Goal: Task Accomplishment & Management: Use online tool/utility

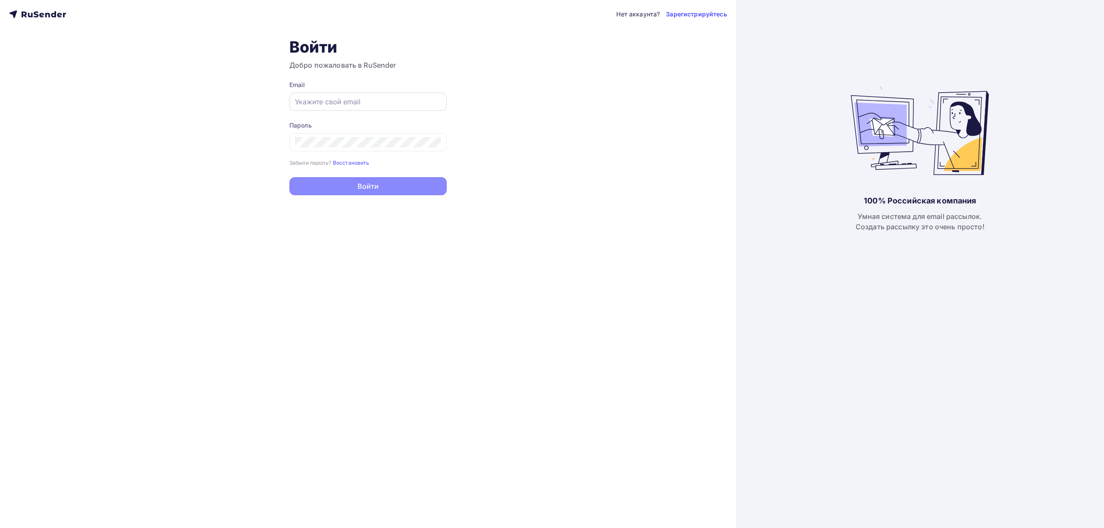
click at [367, 103] on input "text" at bounding box center [368, 102] width 146 height 10
type input "[EMAIL_ADDRESS][DOMAIN_NAME]"
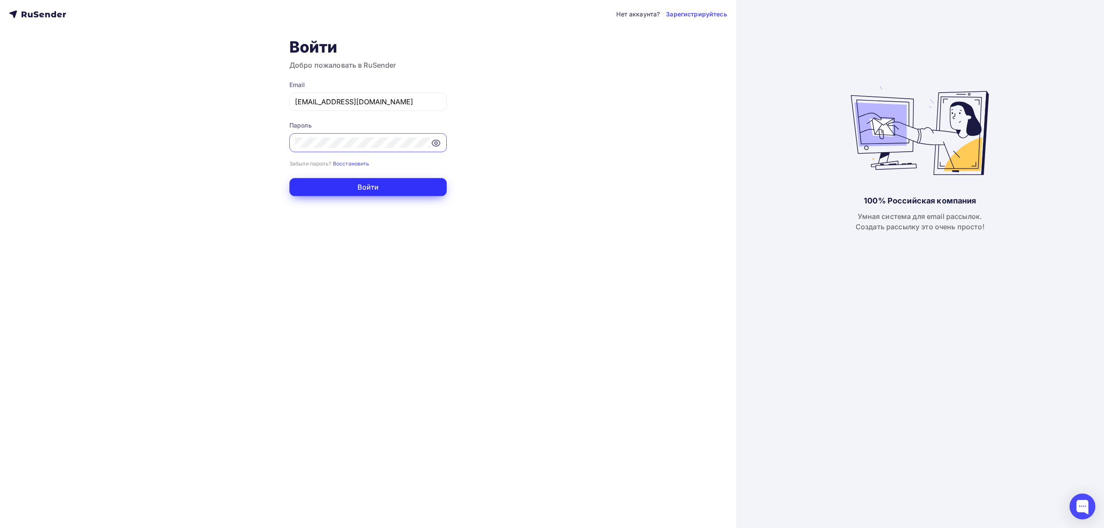
click at [382, 188] on button "Войти" at bounding box center [367, 187] width 157 height 18
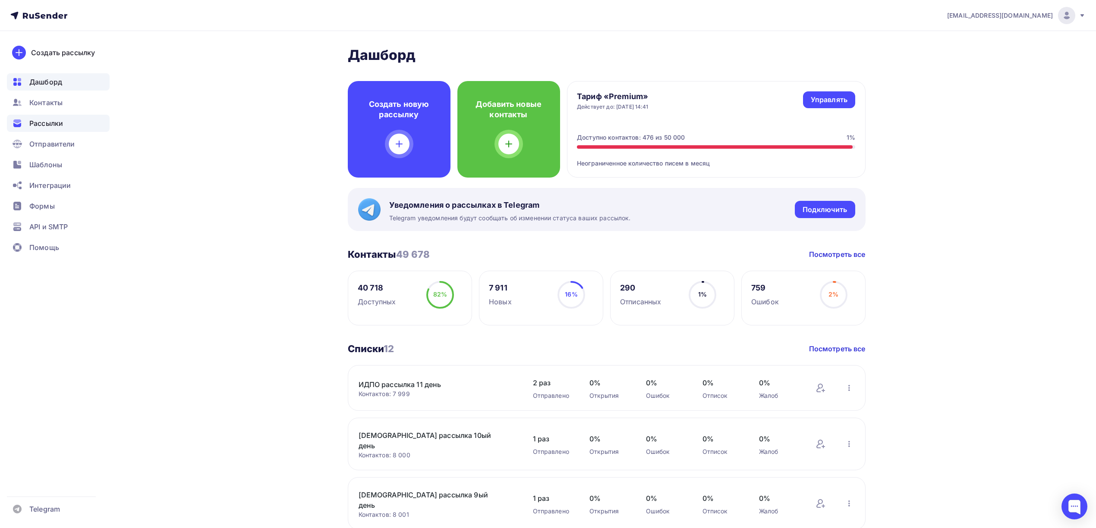
click at [50, 118] on span "Рассылки" at bounding box center [46, 123] width 34 height 10
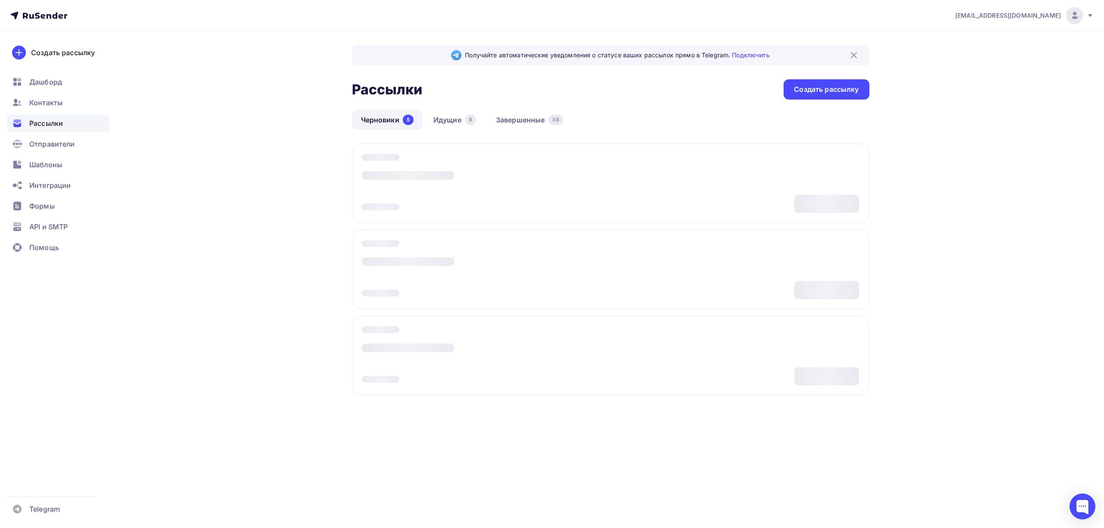
click at [386, 119] on link "Черновики 5" at bounding box center [387, 120] width 71 height 20
click at [443, 121] on link "Идущие 8" at bounding box center [454, 120] width 61 height 20
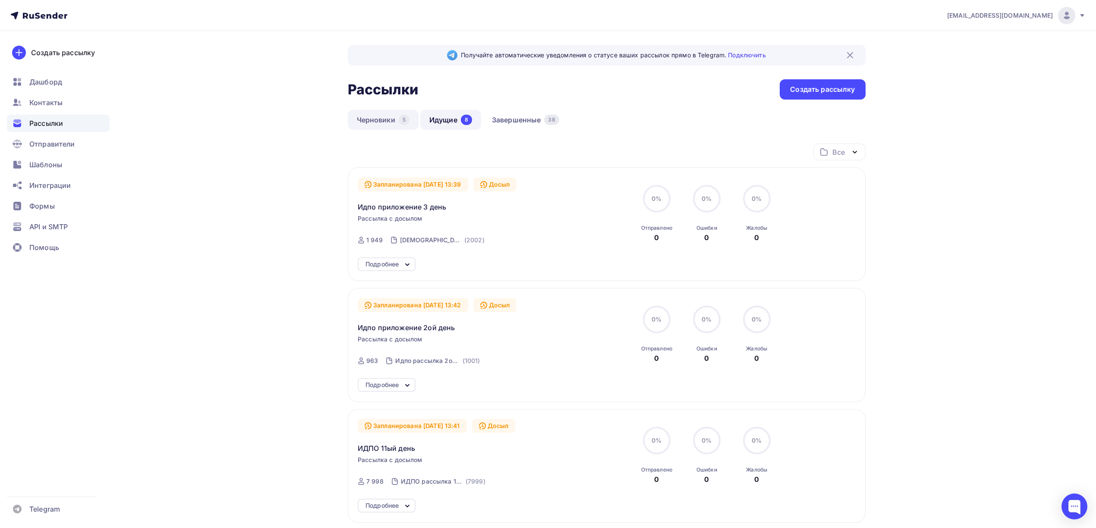
click at [381, 121] on link "Черновики 5" at bounding box center [383, 120] width 71 height 20
